Goal: Answer question/provide support

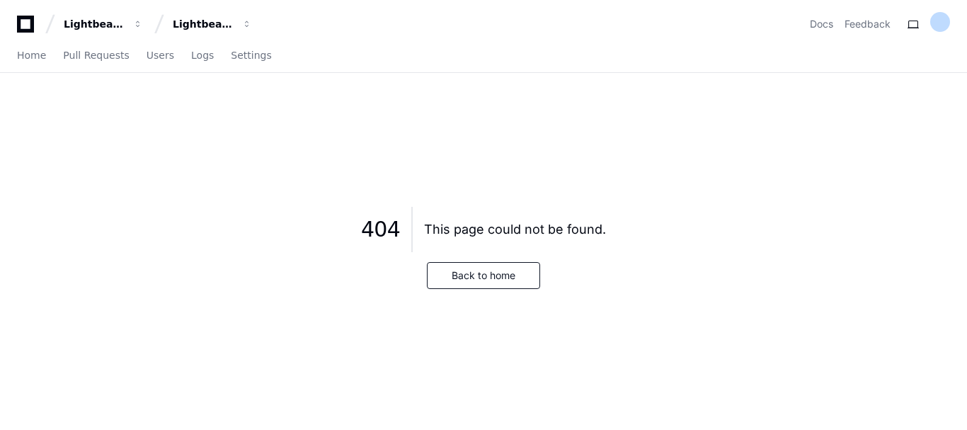
click at [22, 23] on icon at bounding box center [25, 24] width 28 height 17
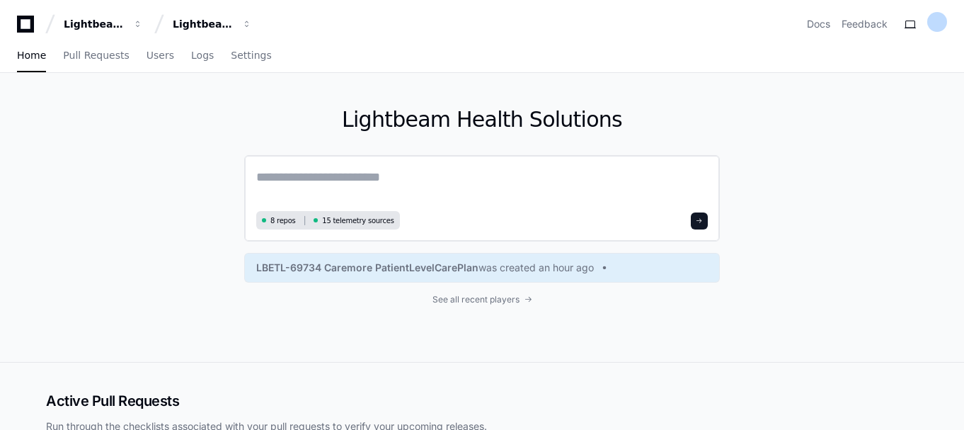
click at [315, 184] on textarea at bounding box center [482, 187] width 452 height 40
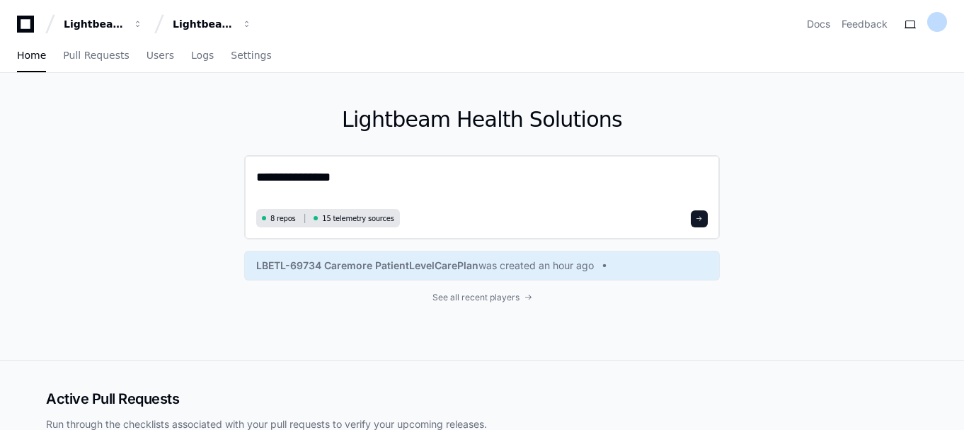
paste textarea "**********"
type textarea "**********"
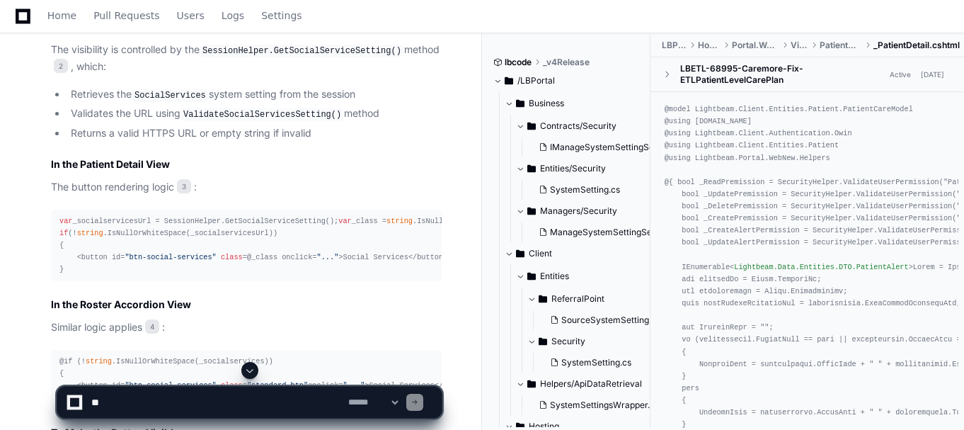
scroll to position [1124, 0]
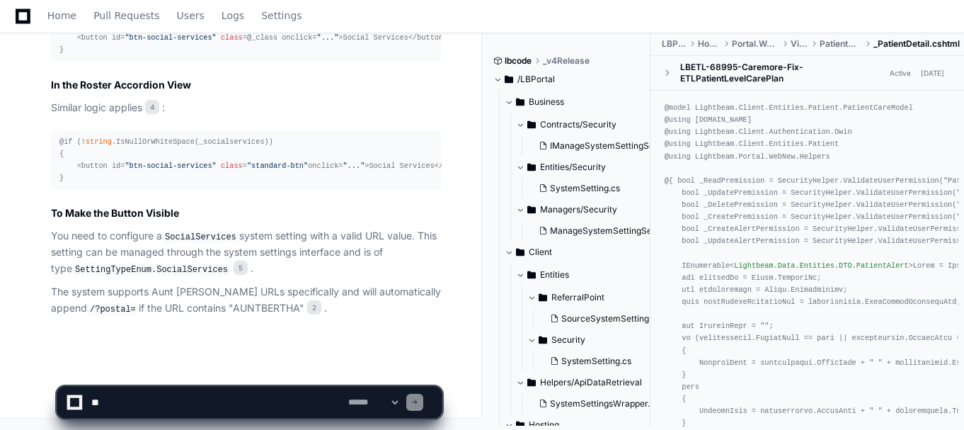
click at [413, 166] on div "@if (! string .IsNullOrWhiteSpace(_socialservices)) { <button id= "btn-social-s…" at bounding box center [246, 160] width 374 height 49
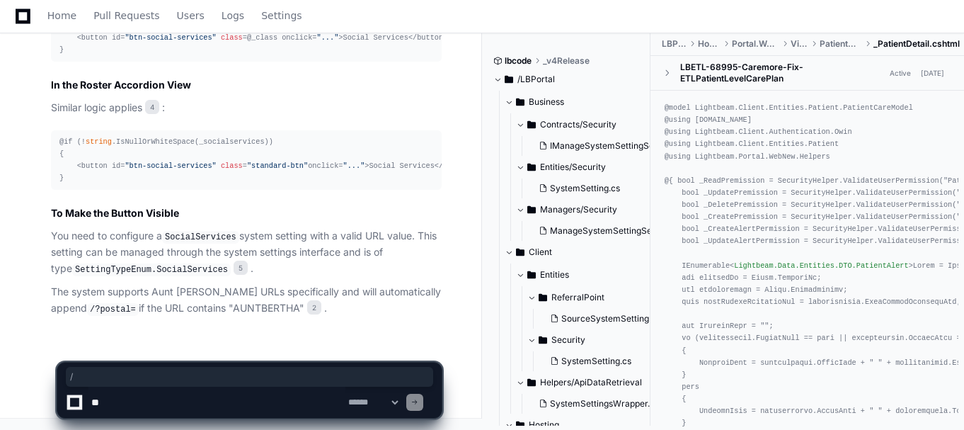
click at [413, 166] on div "@if (! string .IsNullOrWhiteSpace(_socialservices)) { <button id= "btn-social-s…" at bounding box center [246, 160] width 374 height 49
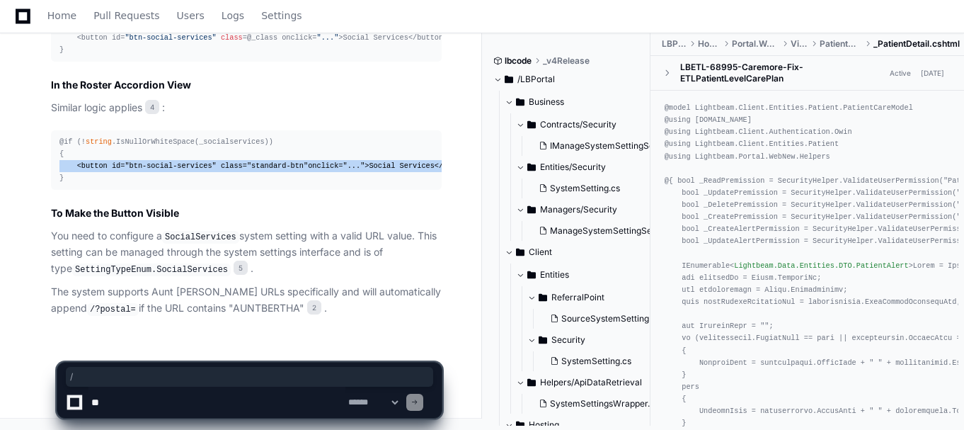
click at [413, 166] on div "@if (! string .IsNullOrWhiteSpace(_socialservices)) { <button id= "btn-social-s…" at bounding box center [246, 160] width 374 height 49
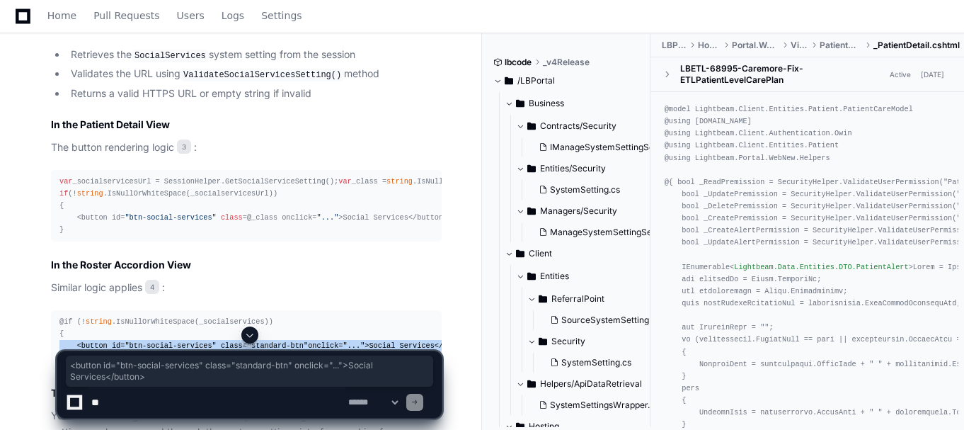
scroll to position [1054, 0]
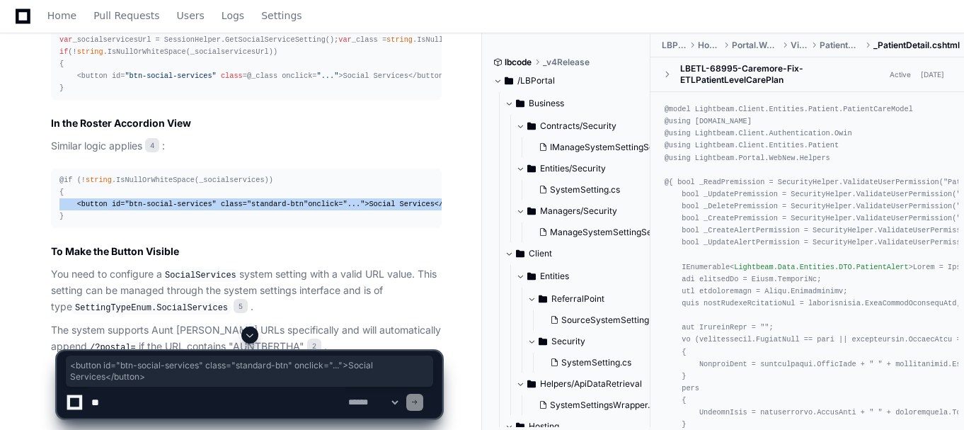
click at [261, 208] on span ""standard-btn"" at bounding box center [277, 204] width 61 height 8
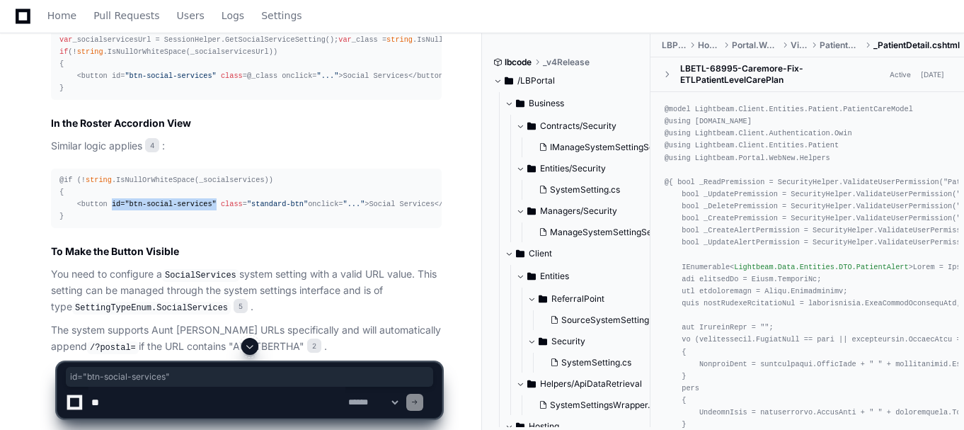
drag, startPoint x: 108, startPoint y: 239, endPoint x: 202, endPoint y: 235, distance: 93.5
click at [202, 223] on div "@if (! string .IsNullOrWhiteSpace(_socialservices)) { <button id= "btn-social-s…" at bounding box center [246, 198] width 374 height 49
copy div "id= "btn-social-services""
click at [117, 403] on textarea at bounding box center [217, 402] width 257 height 31
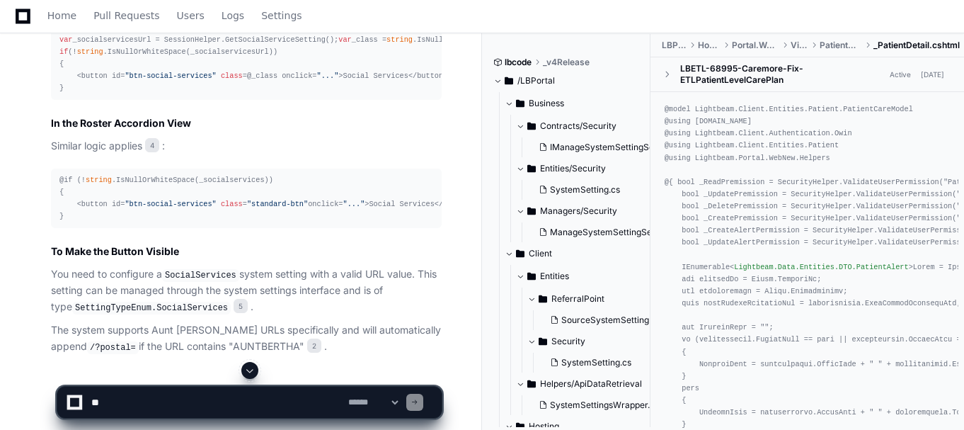
click at [171, 381] on app-app-chat-input "**********" at bounding box center [250, 390] width 386 height 57
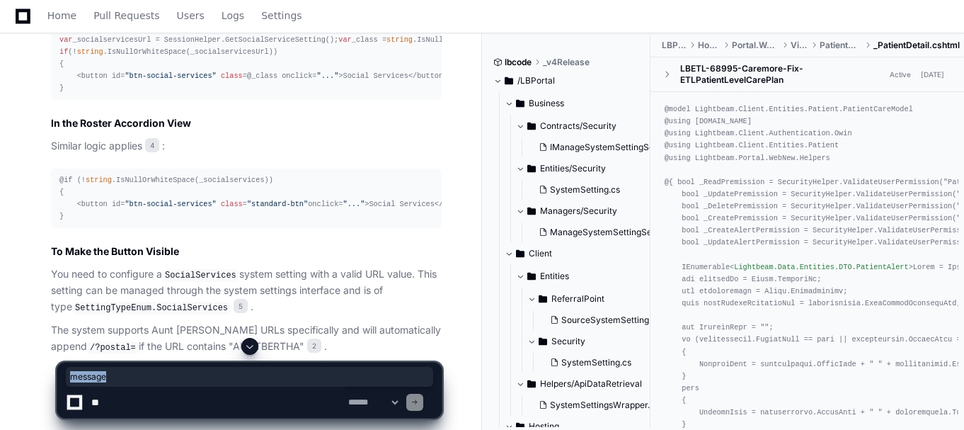
click at [171, 381] on span "message" at bounding box center [249, 376] width 359 height 11
click at [175, 392] on textarea at bounding box center [217, 402] width 257 height 31
type textarea "*"
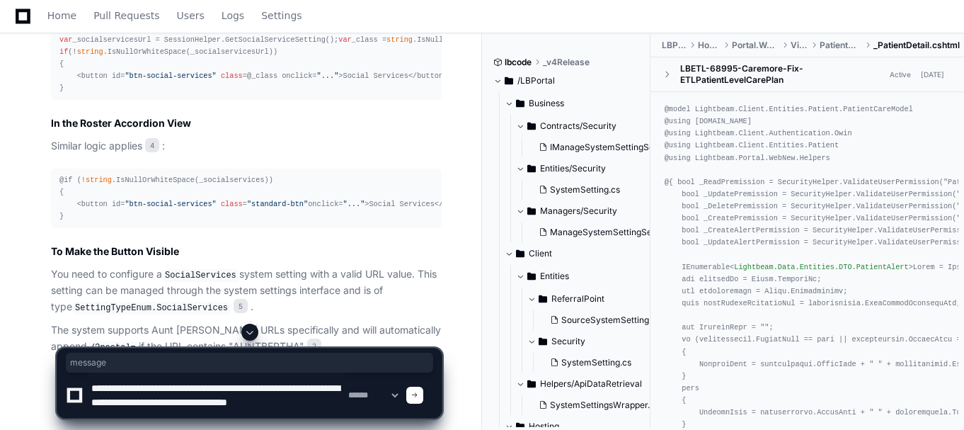
scroll to position [4, 0]
type textarea "**********"
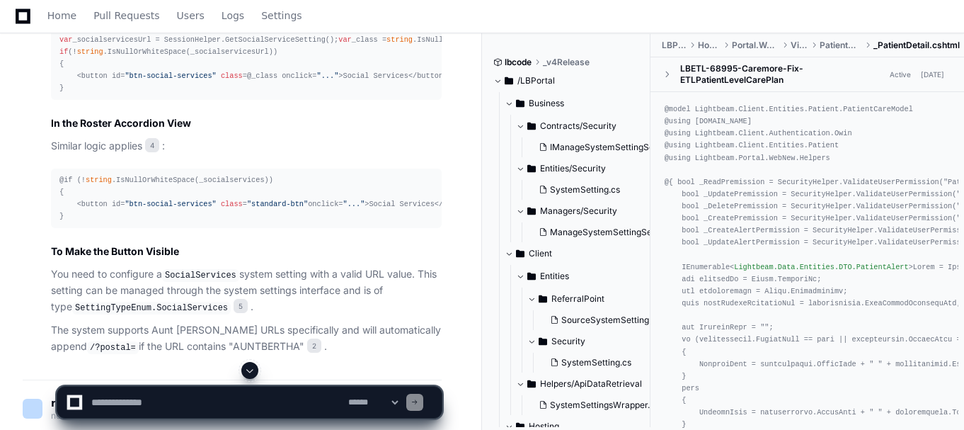
scroll to position [0, 0]
click at [263, 372] on div at bounding box center [250, 370] width 386 height 17
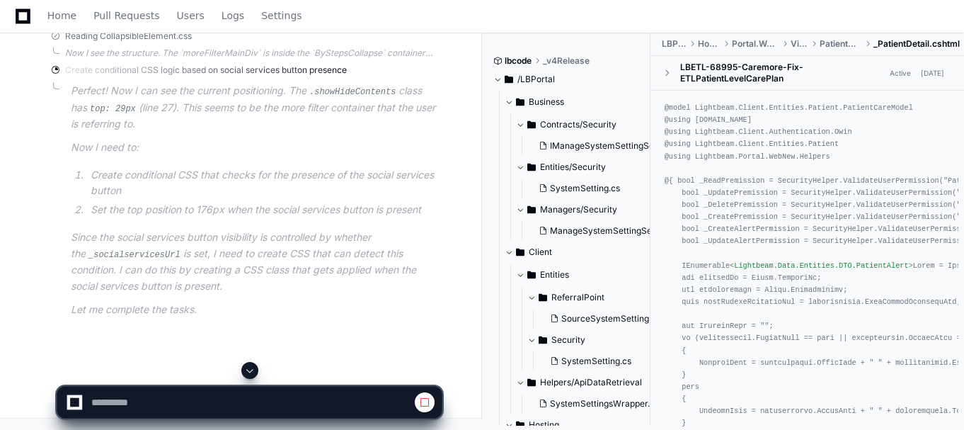
scroll to position [1834, 0]
click at [147, 218] on li "Set the top position to 176px when the social services button is present" at bounding box center [263, 210] width 355 height 16
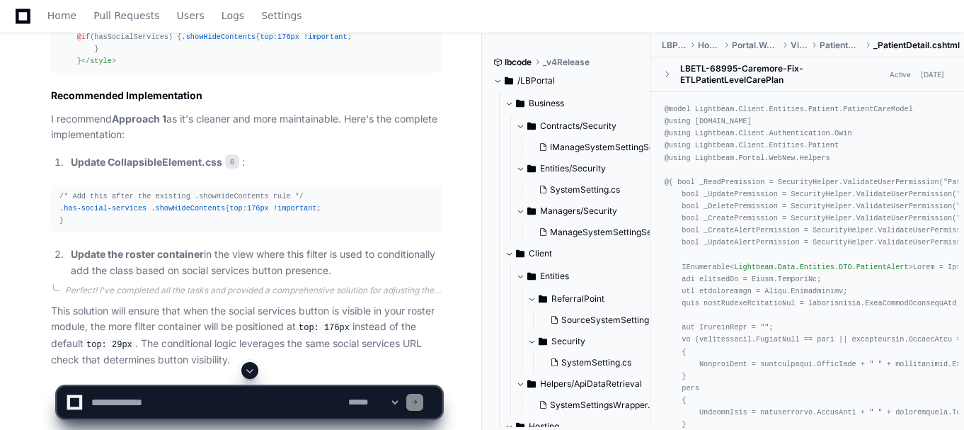
scroll to position [2551, 0]
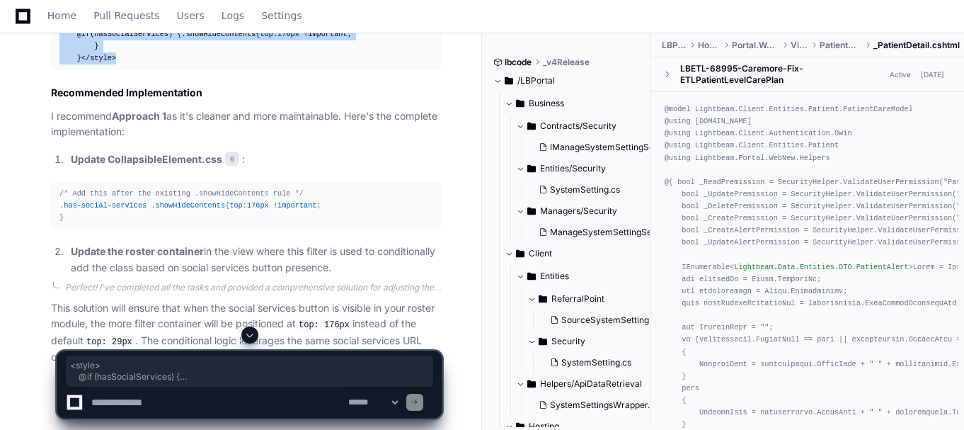
drag, startPoint x: 57, startPoint y: 174, endPoint x: 108, endPoint y: 246, distance: 87.4
click at [108, 70] on pre "@{ var _socialservicesUrl = Lightbeam.Portal.WebNew.Helpers.SessionHelper.GetSo…" at bounding box center [246, 22] width 391 height 96
copy div "< style > @if (hasSocialServices) { .showHideContents { top : 176px !important …"
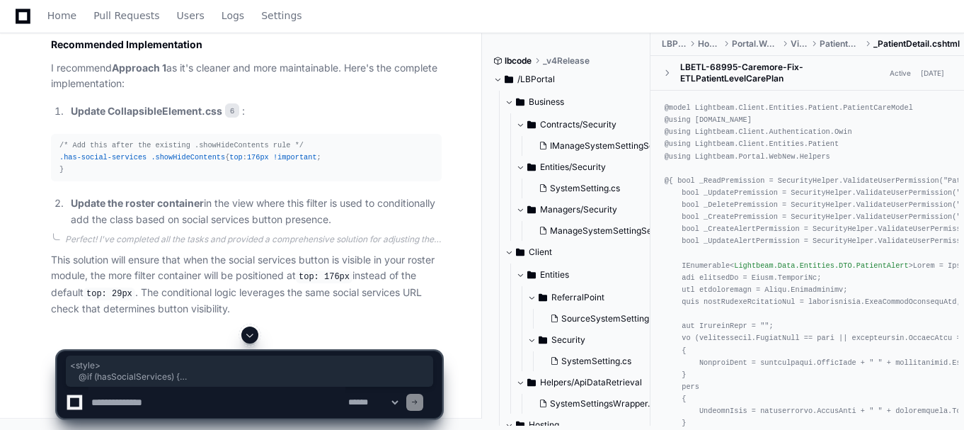
scroll to position [2698, 0]
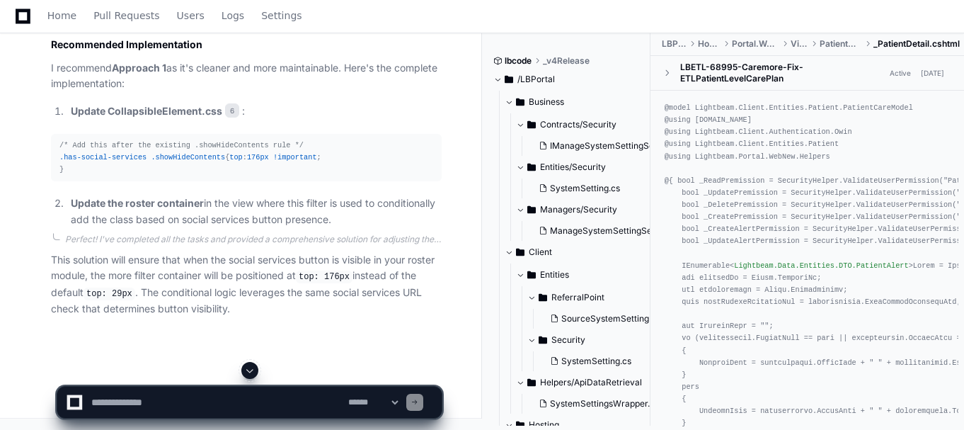
click at [59, 181] on pre "/* Add this after the existing .showHideContents rule */ .has-social-services .…" at bounding box center [246, 157] width 391 height 47
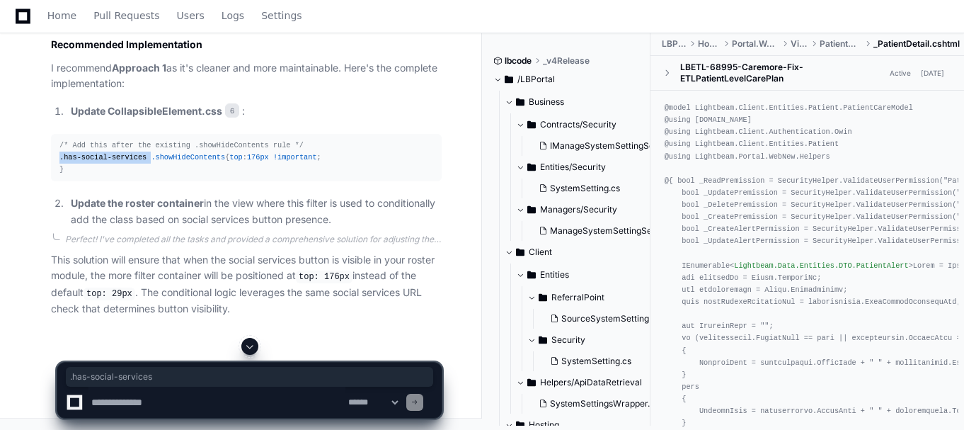
drag, startPoint x: 59, startPoint y: 252, endPoint x: 140, endPoint y: 246, distance: 81.6
click at [140, 181] on pre "/* Add this after the existing .showHideContents rule */ .has-social-services .…" at bounding box center [246, 157] width 391 height 47
copy div ".has-social-services"
